Goal: Transaction & Acquisition: Purchase product/service

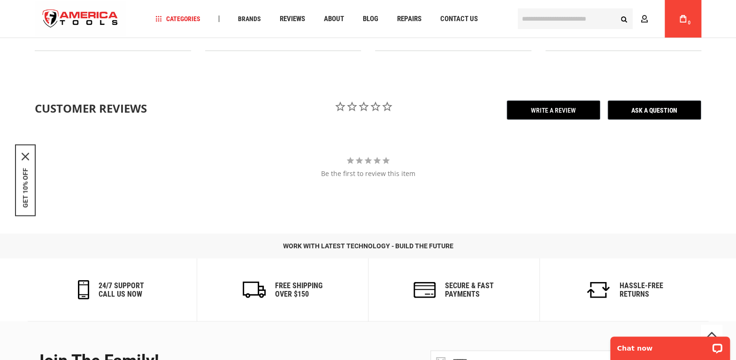
scroll to position [1160, 0]
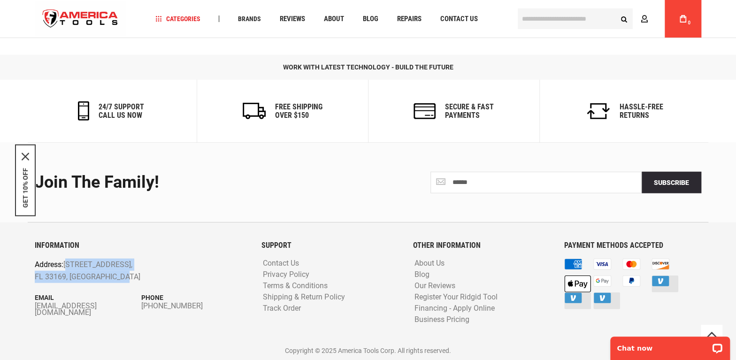
drag, startPoint x: 130, startPoint y: 280, endPoint x: 65, endPoint y: 266, distance: 65.9
click at [65, 266] on p "Address: [STREET_ADDRESS]" at bounding box center [120, 271] width 170 height 24
copy p "[STREET_ADDRESS]"
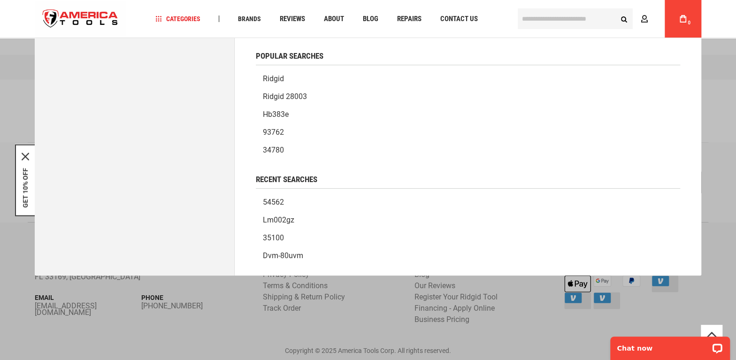
click at [559, 14] on input "text" at bounding box center [575, 18] width 115 height 21
paste input "*******"
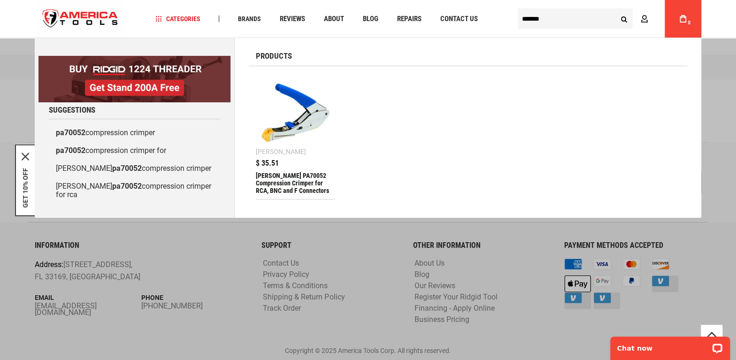
type input "*******"
click at [298, 111] on img at bounding box center [295, 113] width 70 height 70
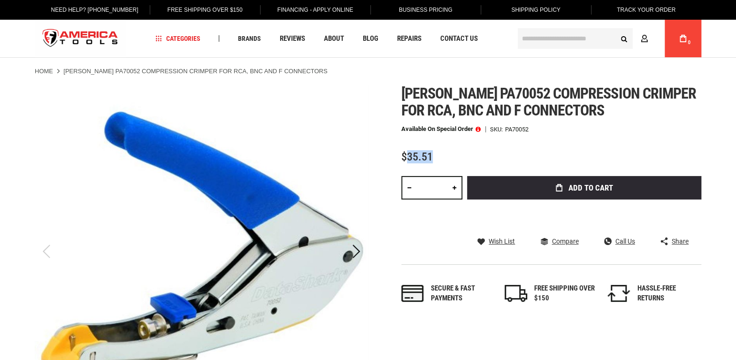
drag, startPoint x: 452, startPoint y: 157, endPoint x: 409, endPoint y: 161, distance: 43.4
click at [409, 161] on div "$35.51" at bounding box center [551, 157] width 300 height 12
copy span "35.51"
